Goal: Task Accomplishment & Management: Complete application form

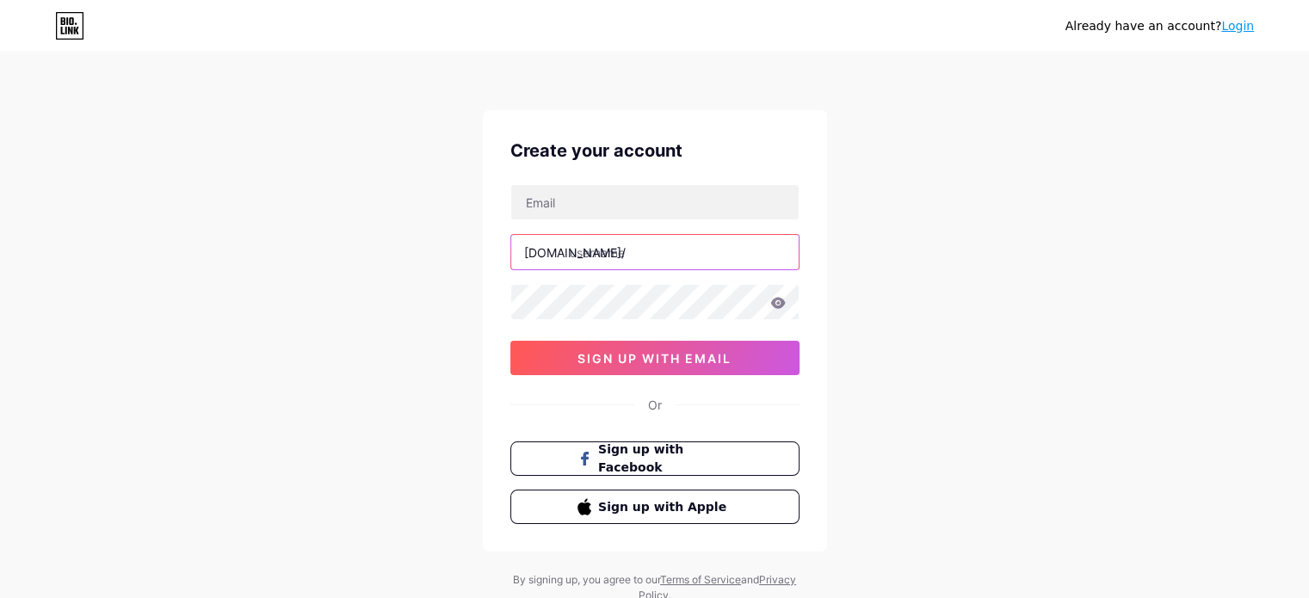
click at [629, 252] on input "text" at bounding box center [654, 252] width 287 height 34
click at [585, 248] on input "ipccruzeirodosul" at bounding box center [654, 252] width 287 height 34
type input "ipc_cruzeirodosul"
click at [979, 322] on div "Already have an account? Login Create your account [DOMAIN_NAME]/ ipc_cruzeirod…" at bounding box center [654, 329] width 1309 height 658
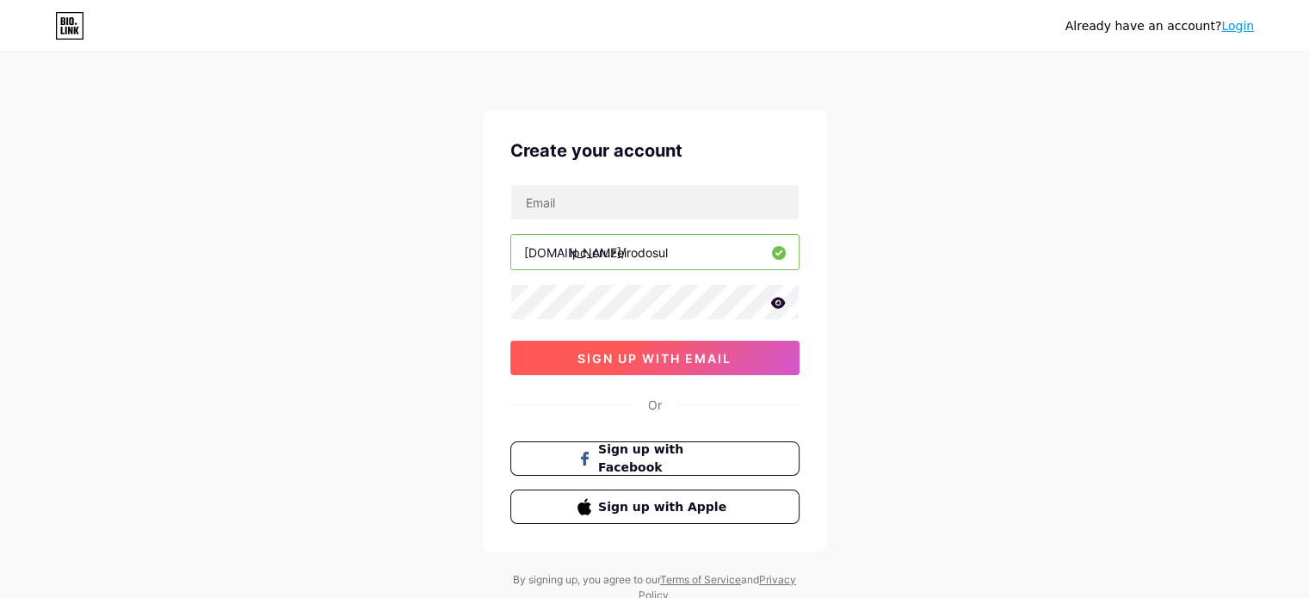
click at [707, 351] on span "sign up with email" at bounding box center [655, 358] width 154 height 15
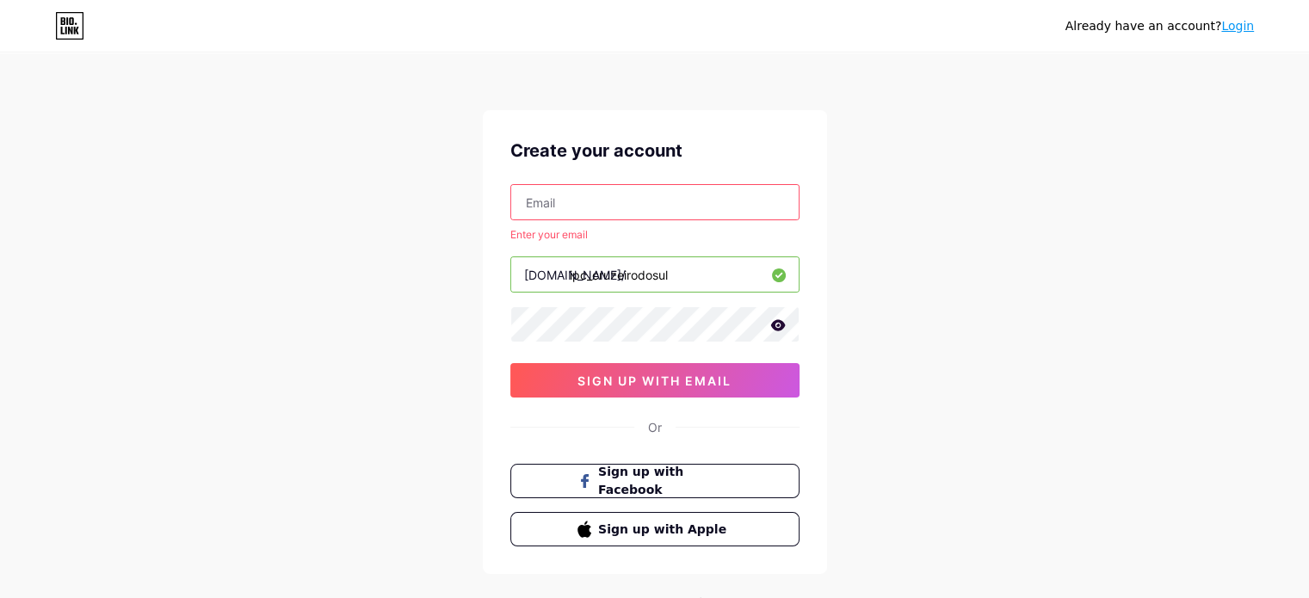
click at [571, 188] on input "text" at bounding box center [654, 202] width 287 height 34
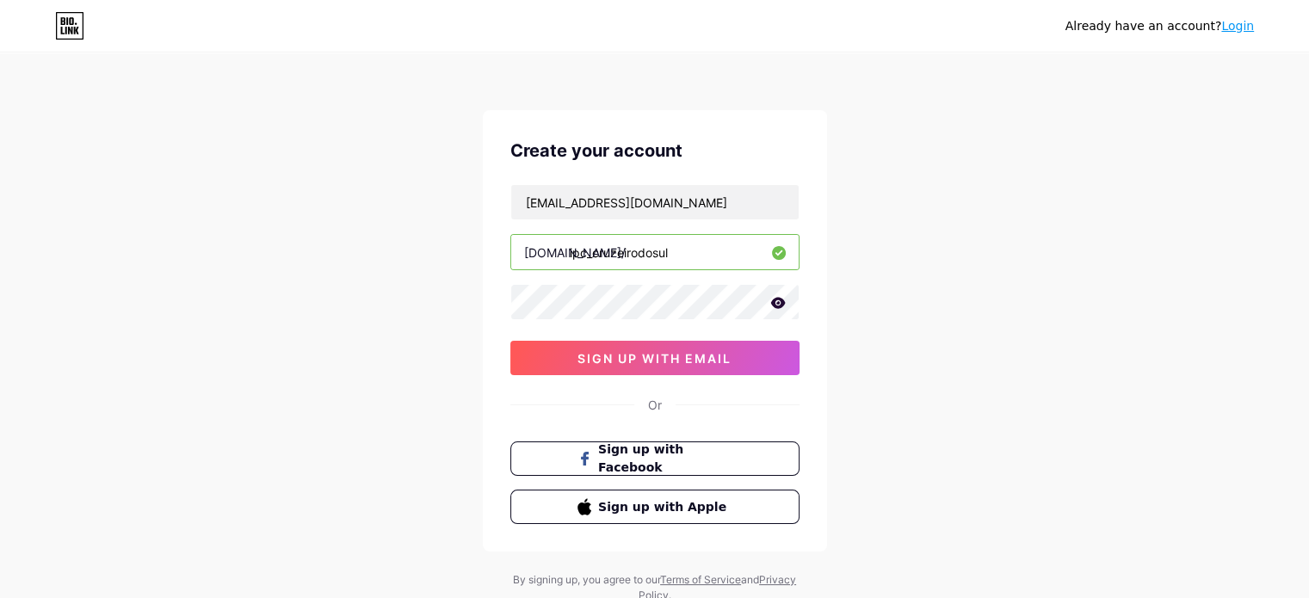
click at [780, 303] on icon at bounding box center [777, 302] width 15 height 11
click at [627, 344] on button "sign up with email" at bounding box center [654, 358] width 289 height 34
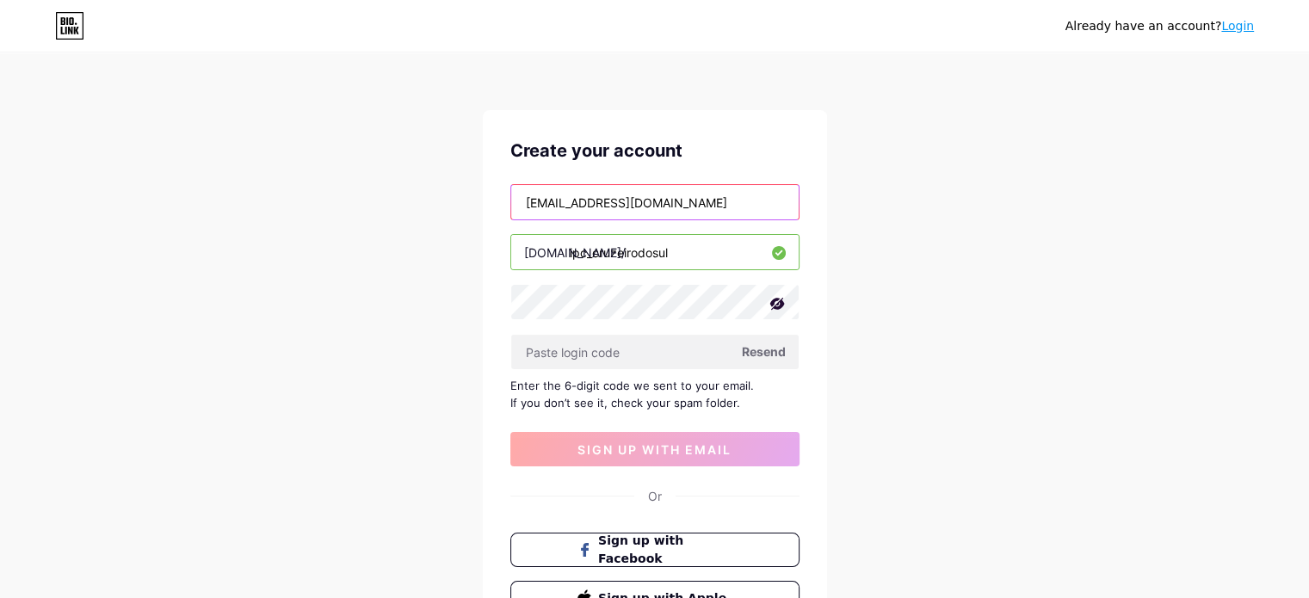
drag, startPoint x: 732, startPoint y: 195, endPoint x: 319, endPoint y: 137, distance: 417.3
click at [320, 137] on div "Already have an account? Login Create your account [EMAIL_ADDRESS][DOMAIN_NAME]…" at bounding box center [654, 375] width 1309 height 750
type input "[EMAIL_ADDRESS][DOMAIN_NAME]"
drag, startPoint x: 594, startPoint y: 254, endPoint x: 669, endPoint y: 262, distance: 75.3
click at [594, 254] on input "ipc_cruzeirodosul" at bounding box center [654, 252] width 287 height 34
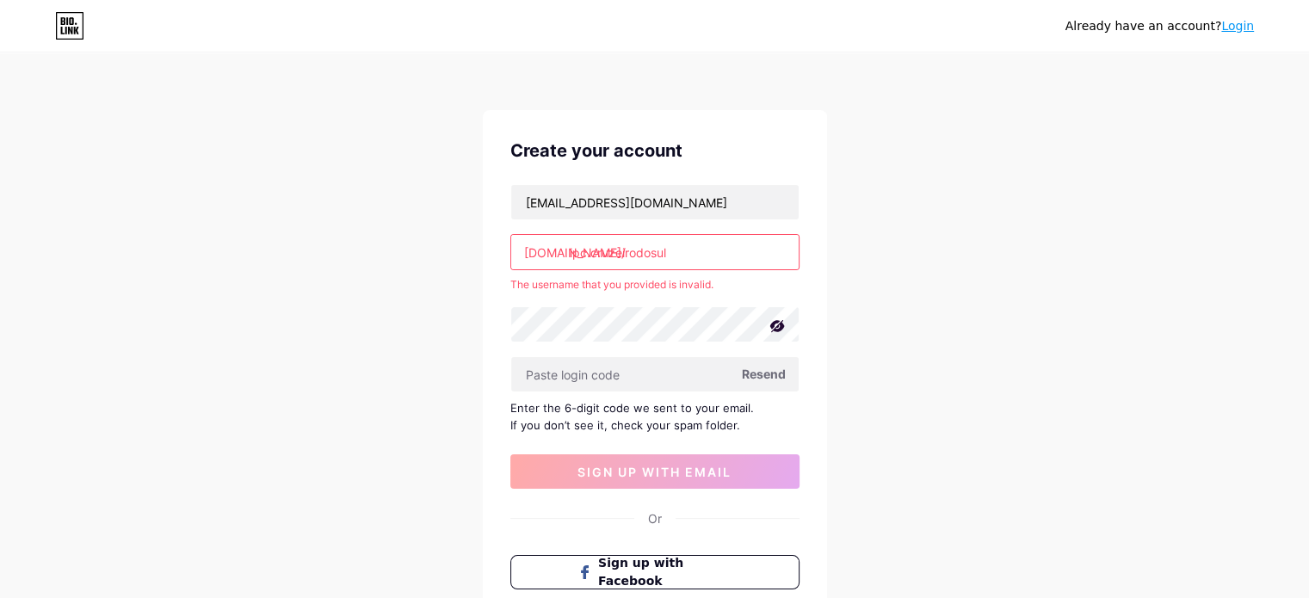
click at [593, 256] on input "ipc.cruzeirodosul" at bounding box center [654, 252] width 287 height 34
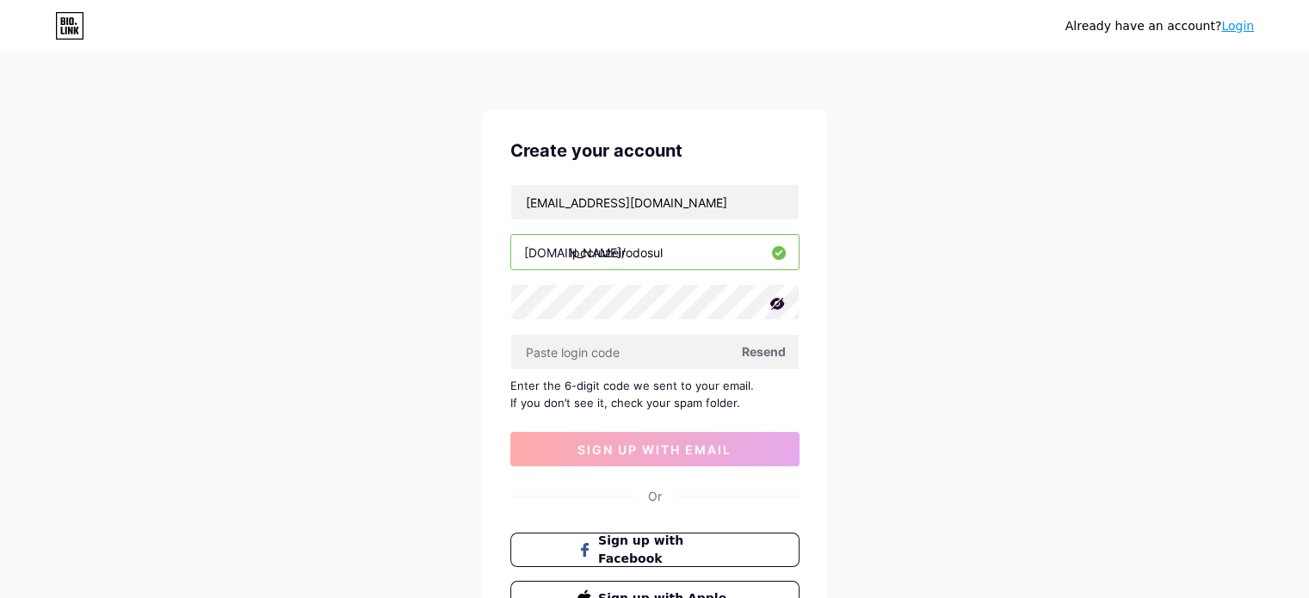
type input "ipccruzeirodosul"
drag, startPoint x: 954, startPoint y: 261, endPoint x: 953, endPoint y: 231, distance: 30.1
click at [953, 237] on div "Already have an account? Login Create your account [EMAIL_ADDRESS][DOMAIN_NAME]…" at bounding box center [654, 375] width 1309 height 750
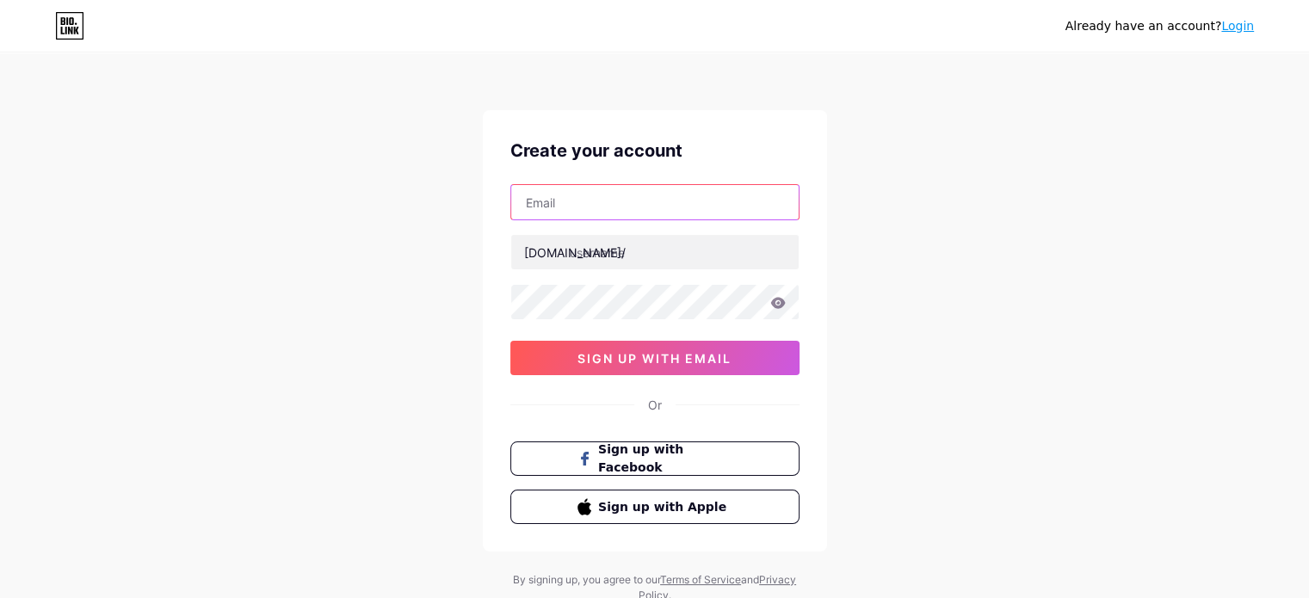
click at [605, 213] on input "text" at bounding box center [654, 202] width 287 height 34
type input "[EMAIL_ADDRESS][DOMAIN_NAME]"
type input "ipccruzeiro"
click at [1016, 408] on div "Already have an account? Login Create your account [EMAIL_ADDRESS][DOMAIN_NAME]…" at bounding box center [654, 329] width 1309 height 658
click at [782, 305] on icon at bounding box center [777, 302] width 15 height 11
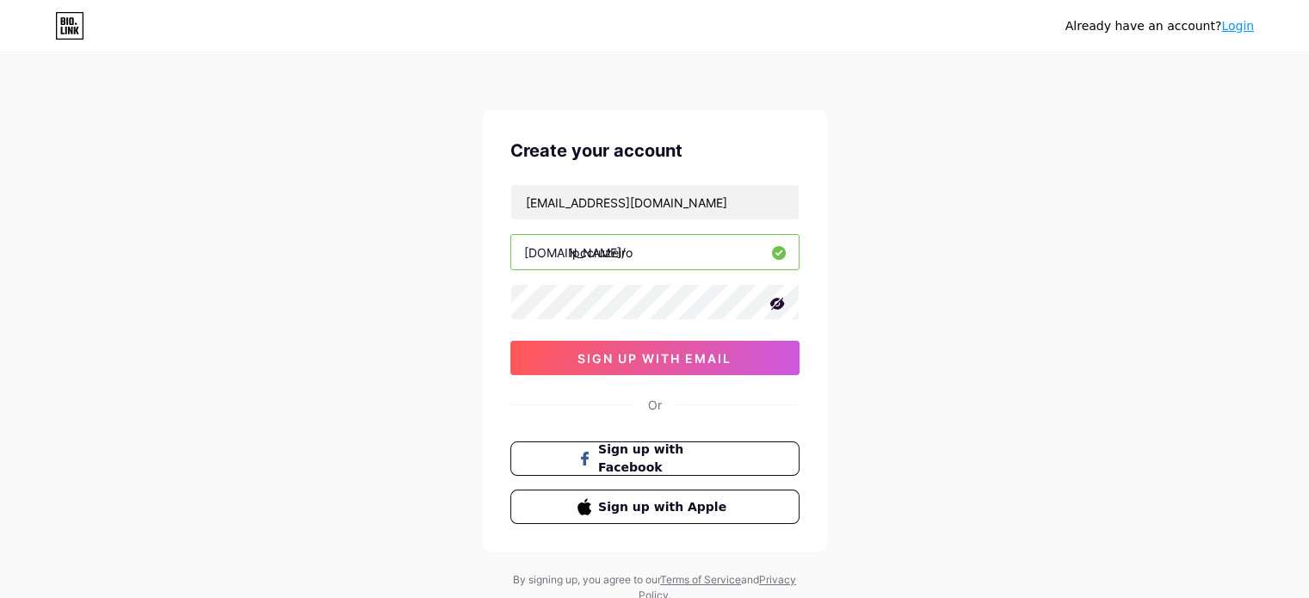
click at [992, 309] on div "Already have an account? Login Create your account [EMAIL_ADDRESS][DOMAIN_NAME]…" at bounding box center [654, 329] width 1309 height 658
click at [746, 357] on button "sign up with email" at bounding box center [654, 358] width 289 height 34
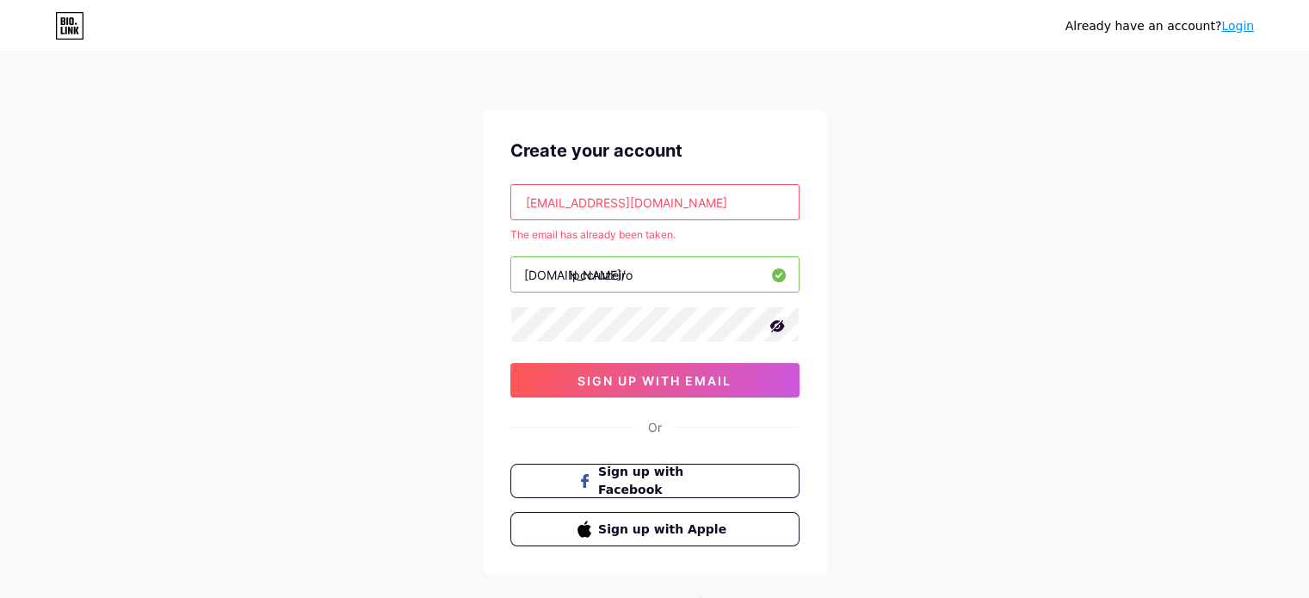
drag, startPoint x: 942, startPoint y: 274, endPoint x: 964, endPoint y: 6, distance: 268.6
click at [943, 274] on div "Already have an account? Login Create your account [EMAIL_ADDRESS][DOMAIN_NAME]…" at bounding box center [654, 340] width 1309 height 681
